Goal: Task Accomplishment & Management: Use online tool/utility

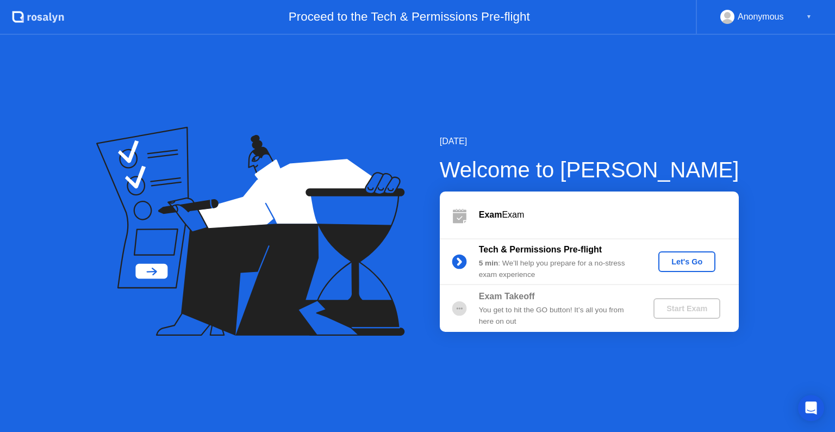
click at [701, 263] on div "Let's Go" at bounding box center [687, 261] width 48 height 9
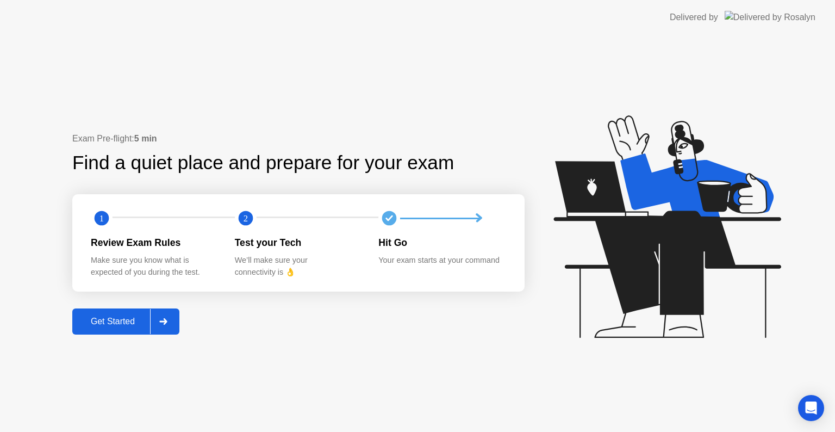
click at [116, 326] on div "Get Started" at bounding box center [113, 322] width 75 height 10
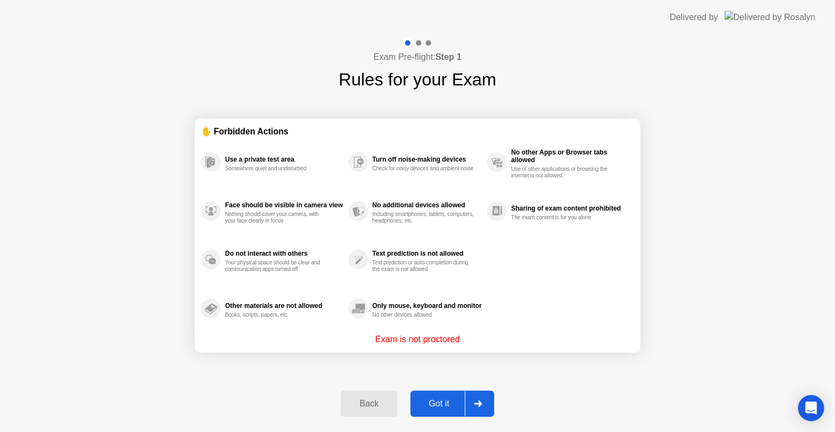
click at [475, 401] on icon at bounding box center [478, 403] width 8 height 7
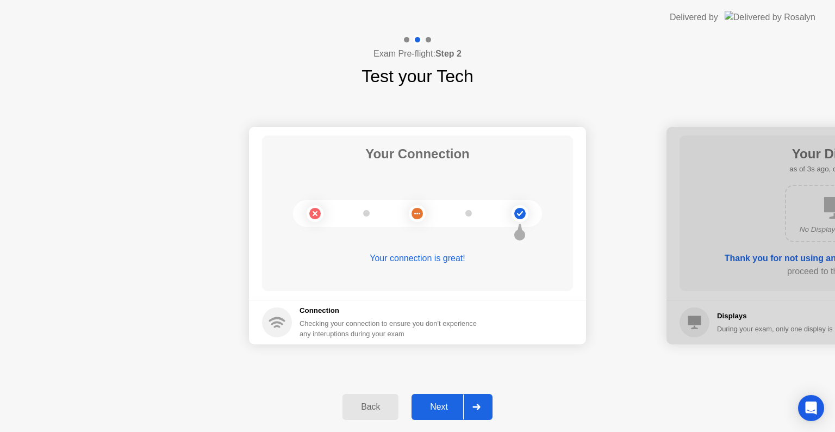
click at [483, 406] on div at bounding box center [476, 406] width 26 height 25
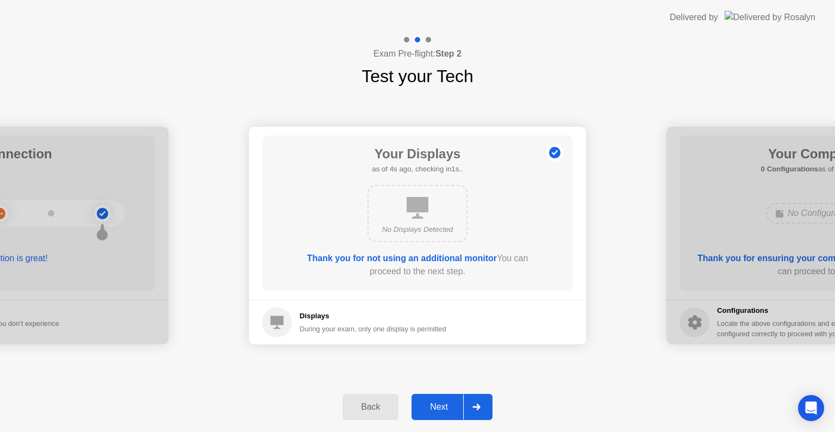
click at [483, 406] on div at bounding box center [476, 406] width 26 height 25
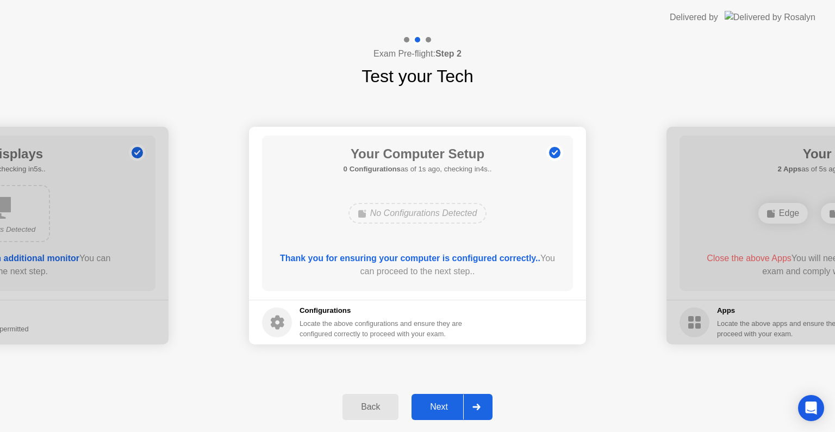
click at [483, 406] on div at bounding box center [476, 406] width 26 height 25
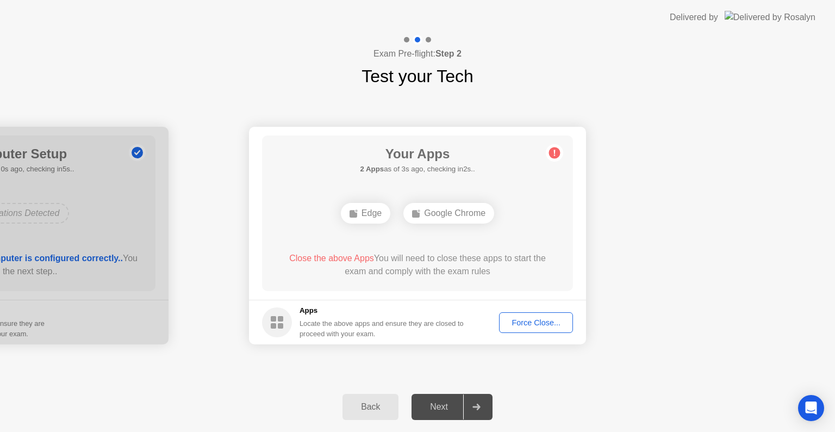
click at [540, 325] on div "Force Close..." at bounding box center [536, 322] width 66 height 9
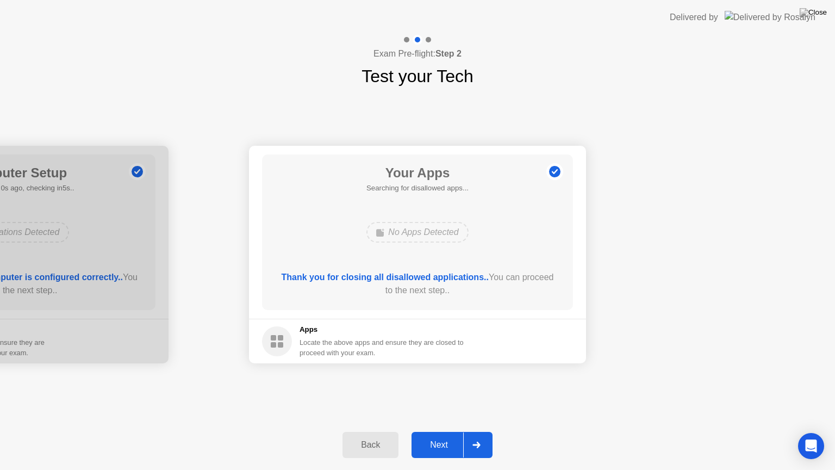
click at [429, 431] on div "Next" at bounding box center [439, 445] width 48 height 10
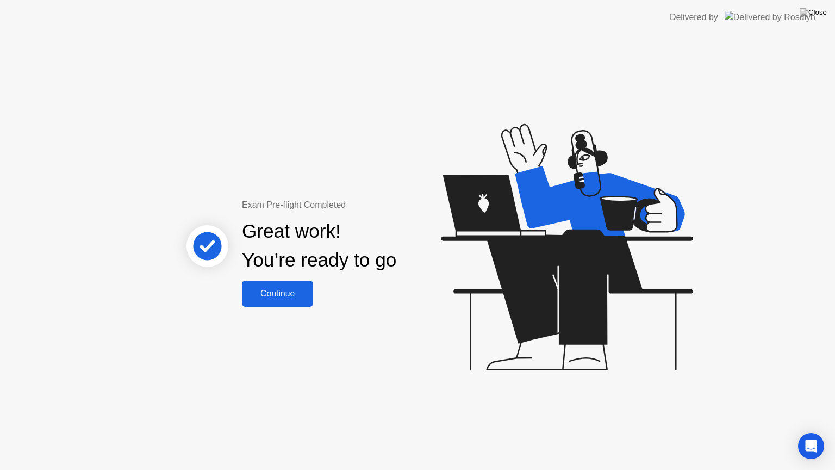
click at [288, 302] on button "Continue" at bounding box center [277, 294] width 71 height 26
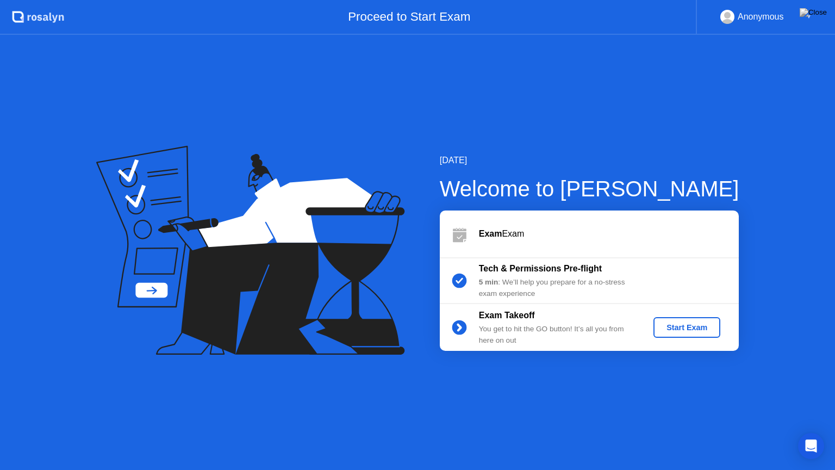
click at [683, 329] on div "Start Exam" at bounding box center [687, 327] width 58 height 9
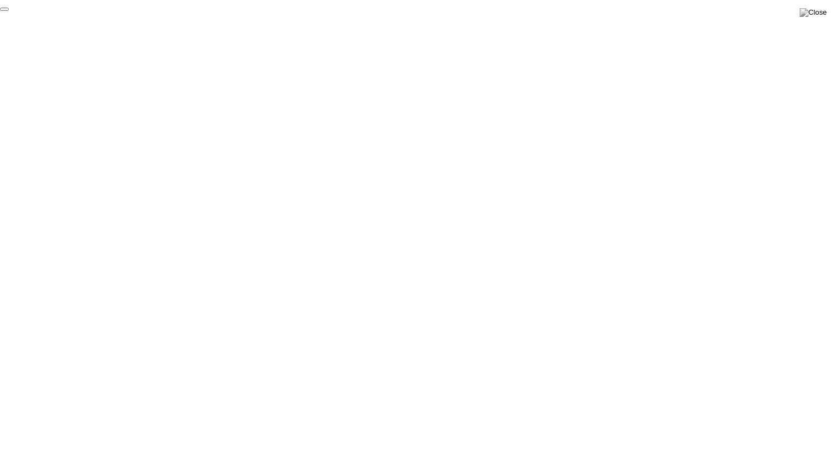
click div "End Proctoring Session"
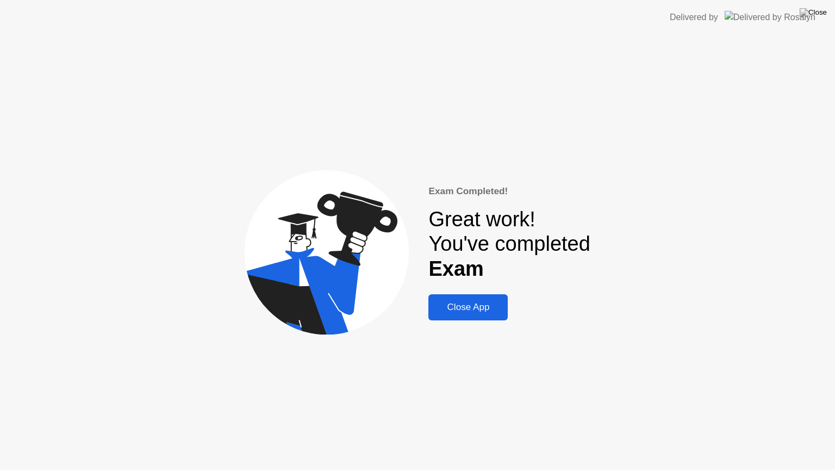
click at [475, 302] on div "Close App" at bounding box center [468, 307] width 73 height 11
